Goal: Task Accomplishment & Management: Use online tool/utility

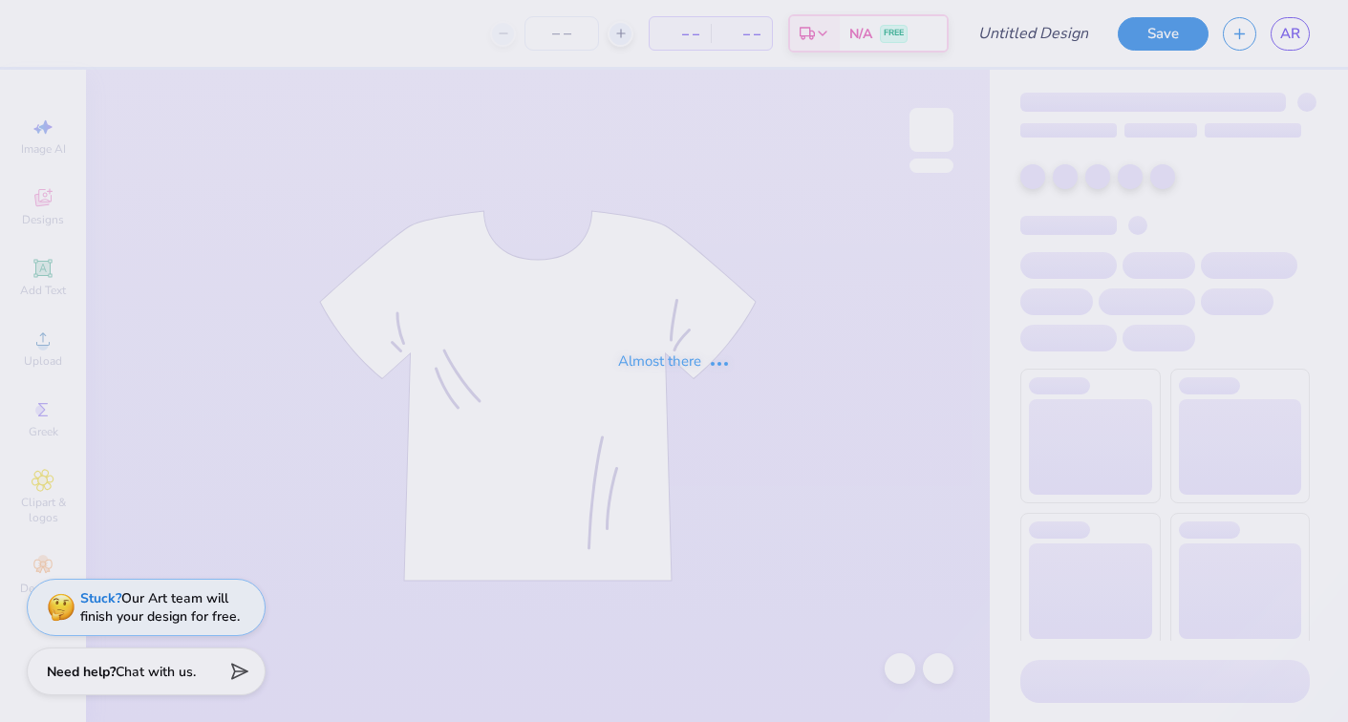
type input "SDT COB Bid Day Design"
type input "38"
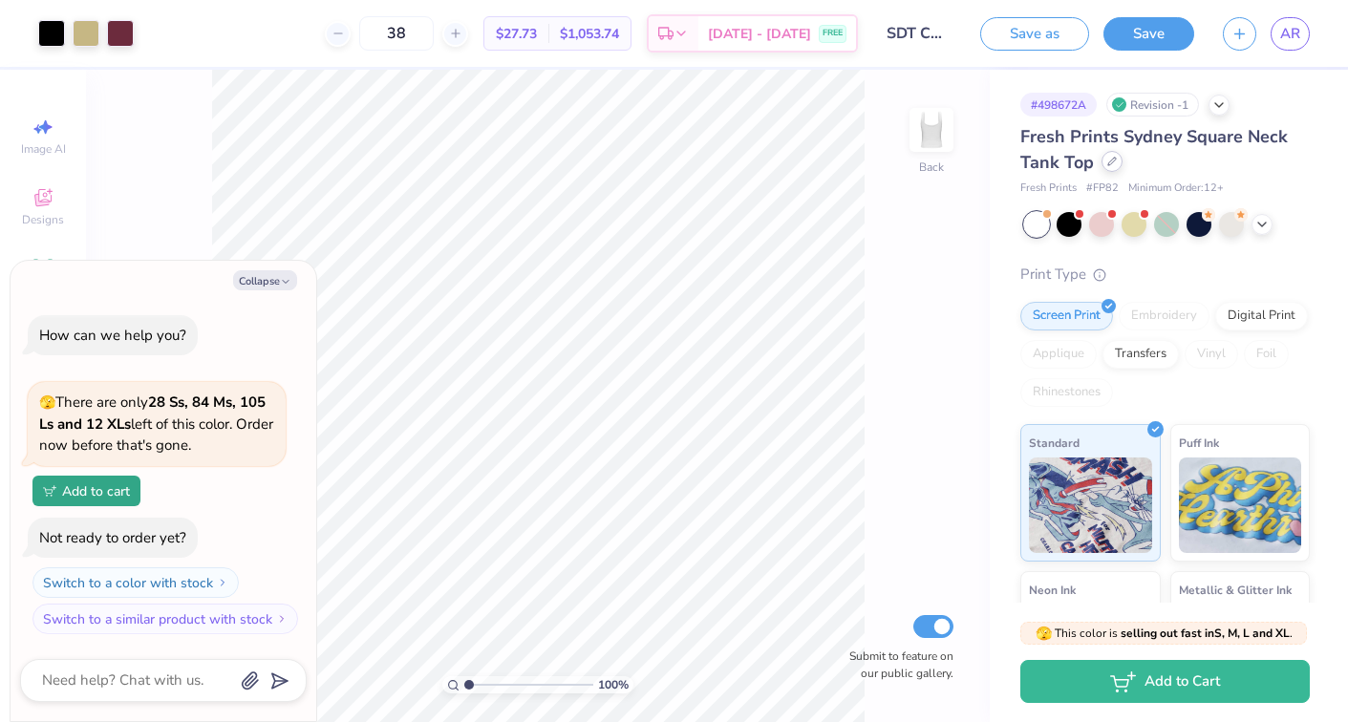
click at [1110, 168] on div at bounding box center [1112, 161] width 21 height 21
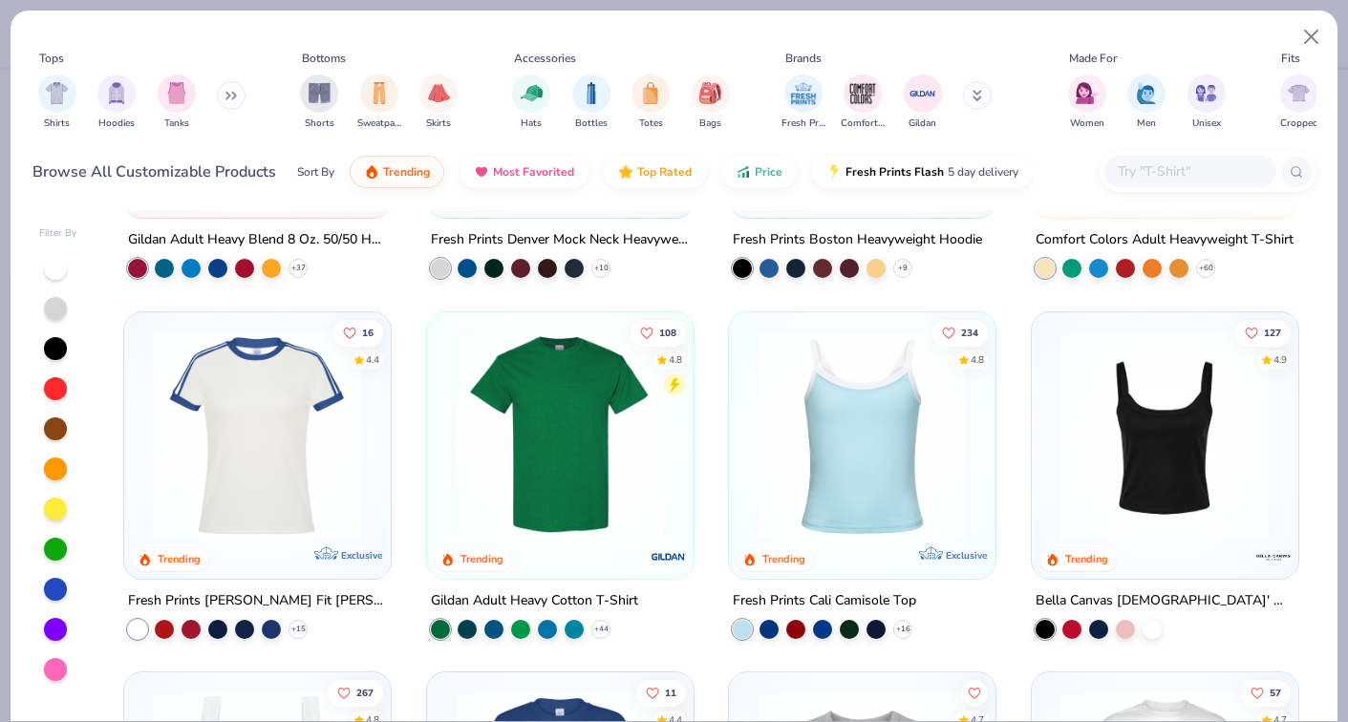
scroll to position [277, 0]
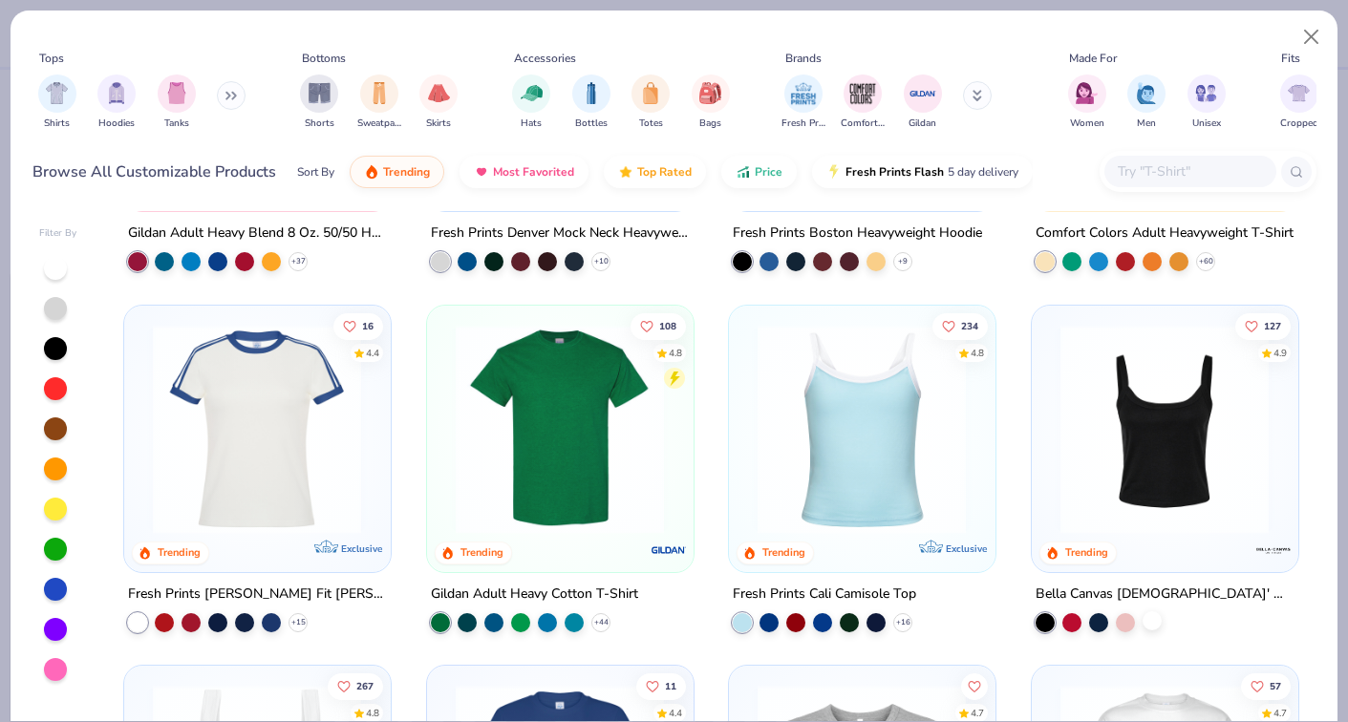
click at [1155, 615] on div at bounding box center [1152, 620] width 19 height 19
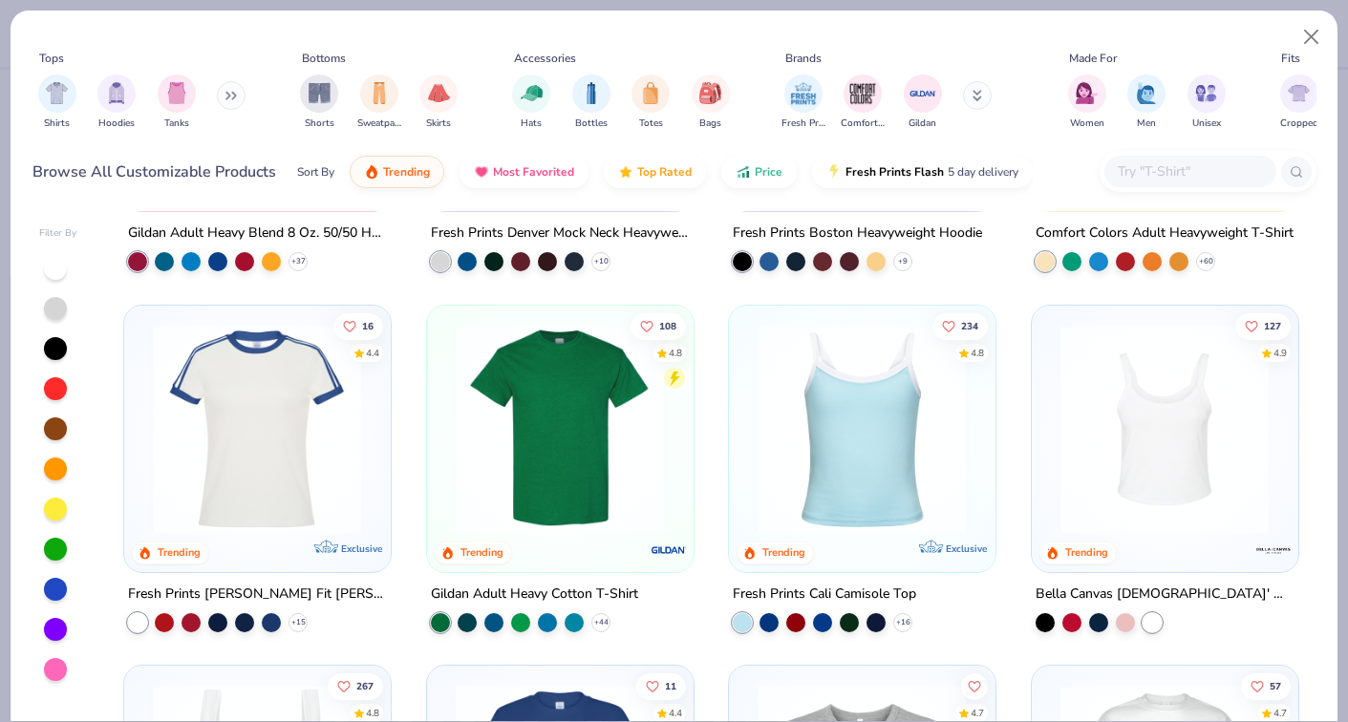
click at [1187, 466] on img at bounding box center [1164, 428] width 227 height 209
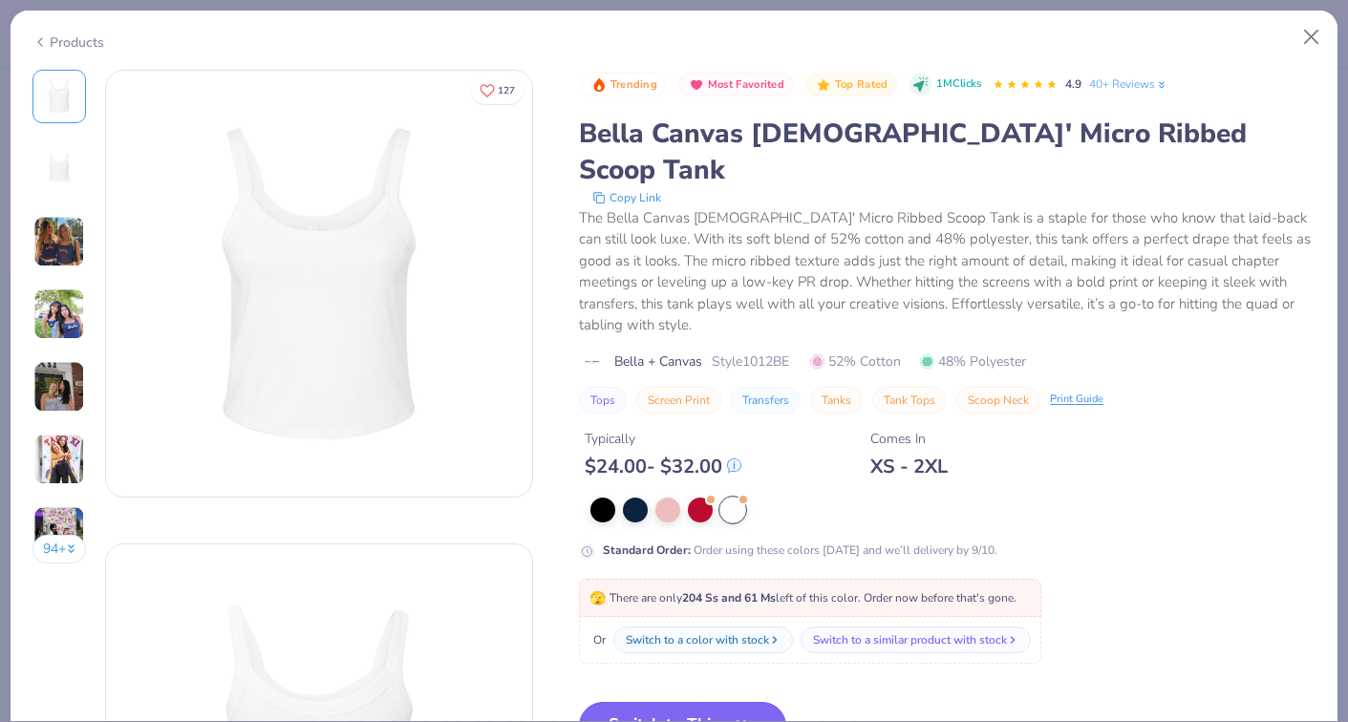
click at [753, 713] on icon "button" at bounding box center [743, 726] width 27 height 27
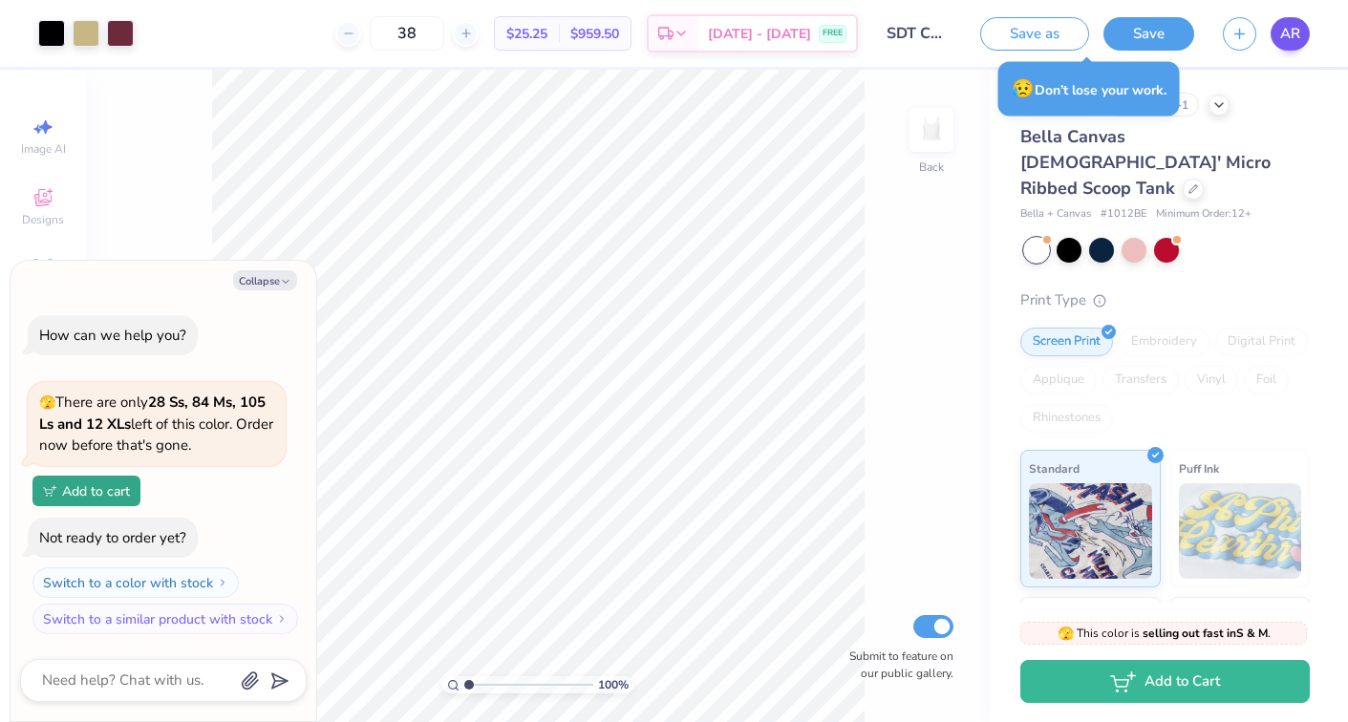
type textarea "x"
